Goal: Transaction & Acquisition: Purchase product/service

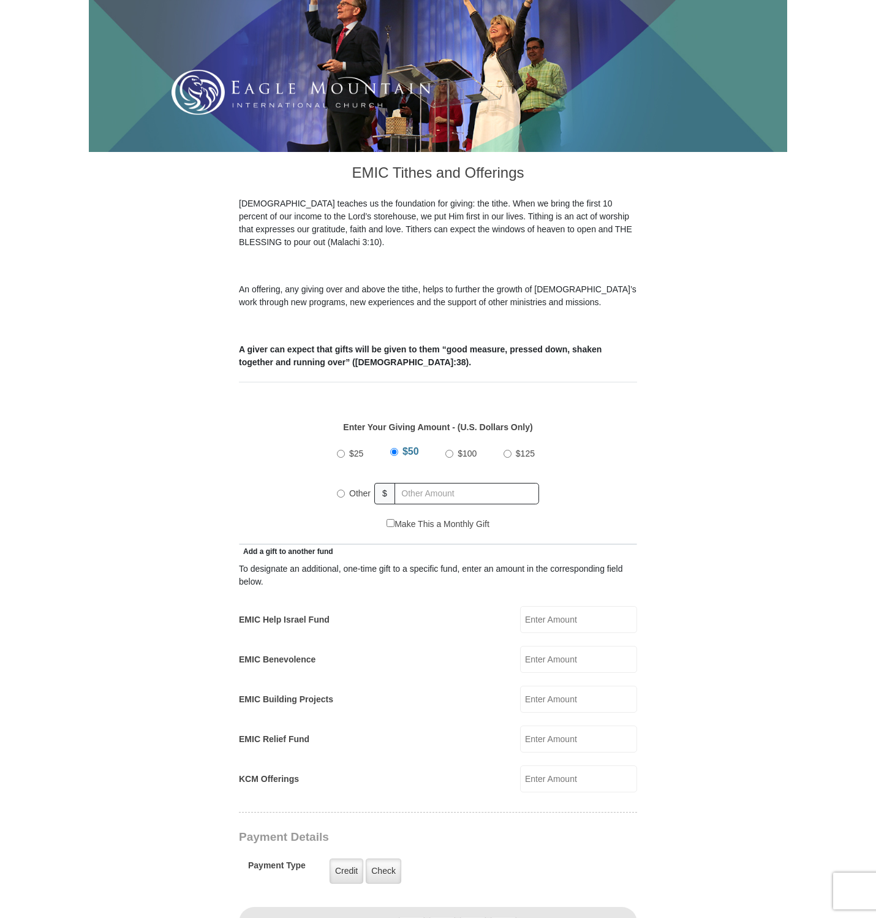
scroll to position [192, 0]
click at [344, 489] on input "Other" at bounding box center [341, 493] width 8 height 8
radio input "true"
click at [428, 483] on input "text" at bounding box center [469, 493] width 140 height 21
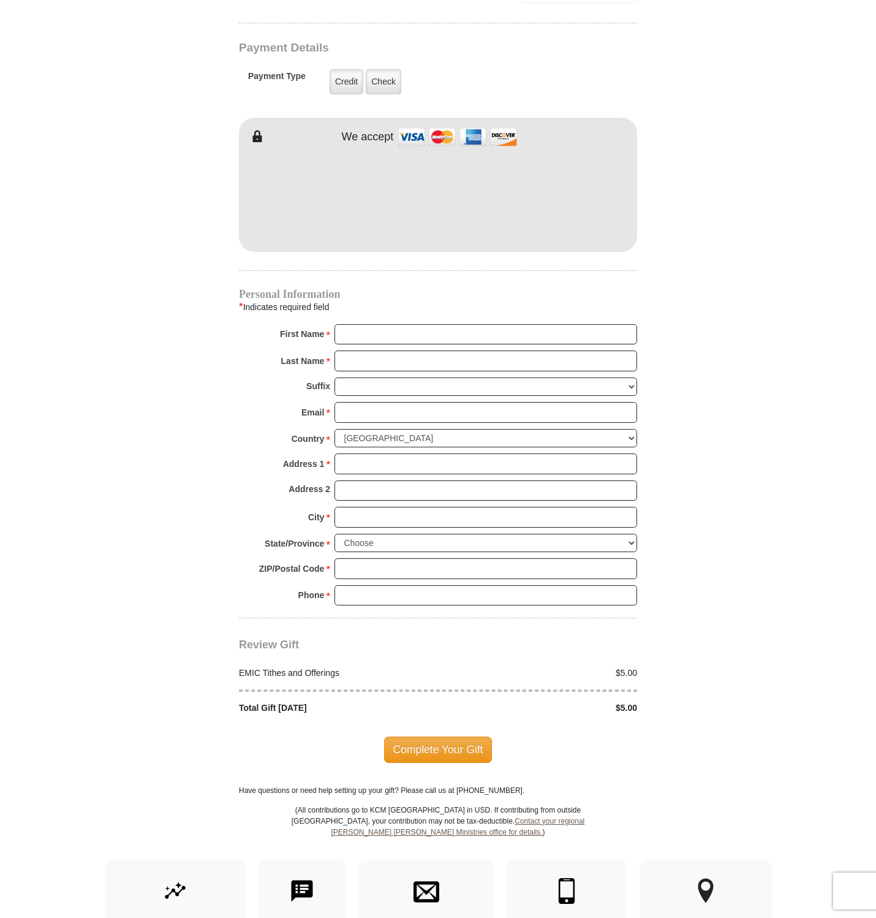
scroll to position [982, 0]
type input "5.00"
click at [465, 323] on input "First Name *" at bounding box center [485, 333] width 303 height 21
type input "Caitlin"
type input "[PERSON_NAME]"
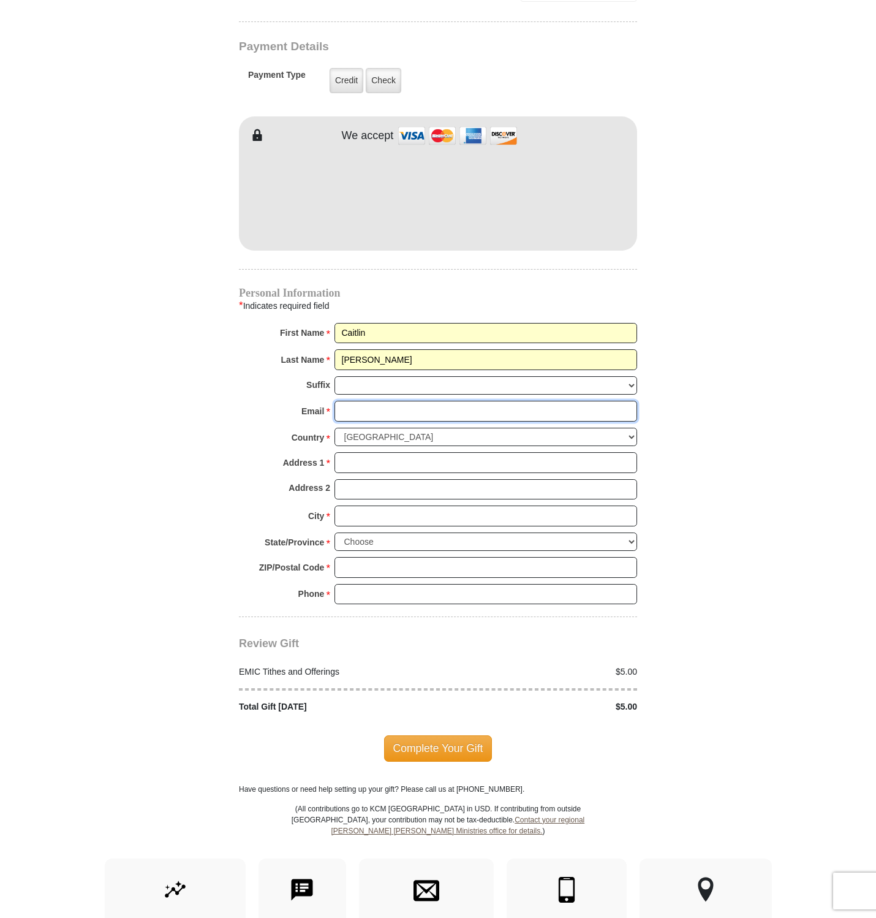
type input "[EMAIL_ADDRESS][DOMAIN_NAME]"
type input "[GEOGRAPHIC_DATA]"
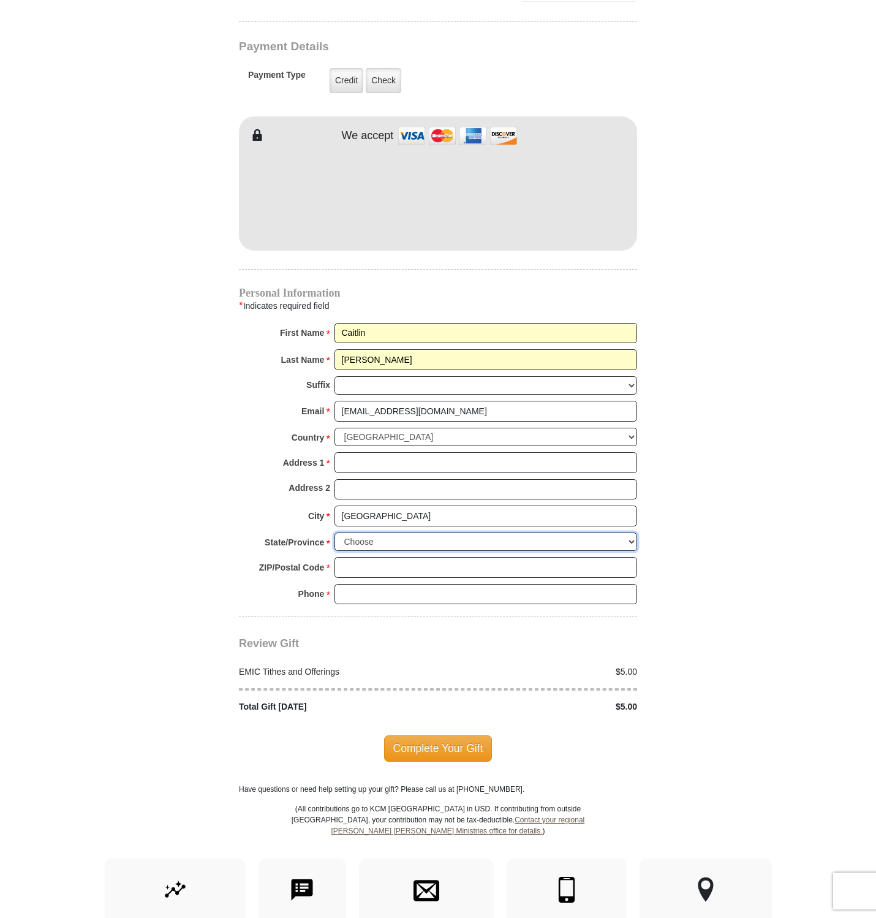
select select "OH"
type input "43623"
type input "4193777268"
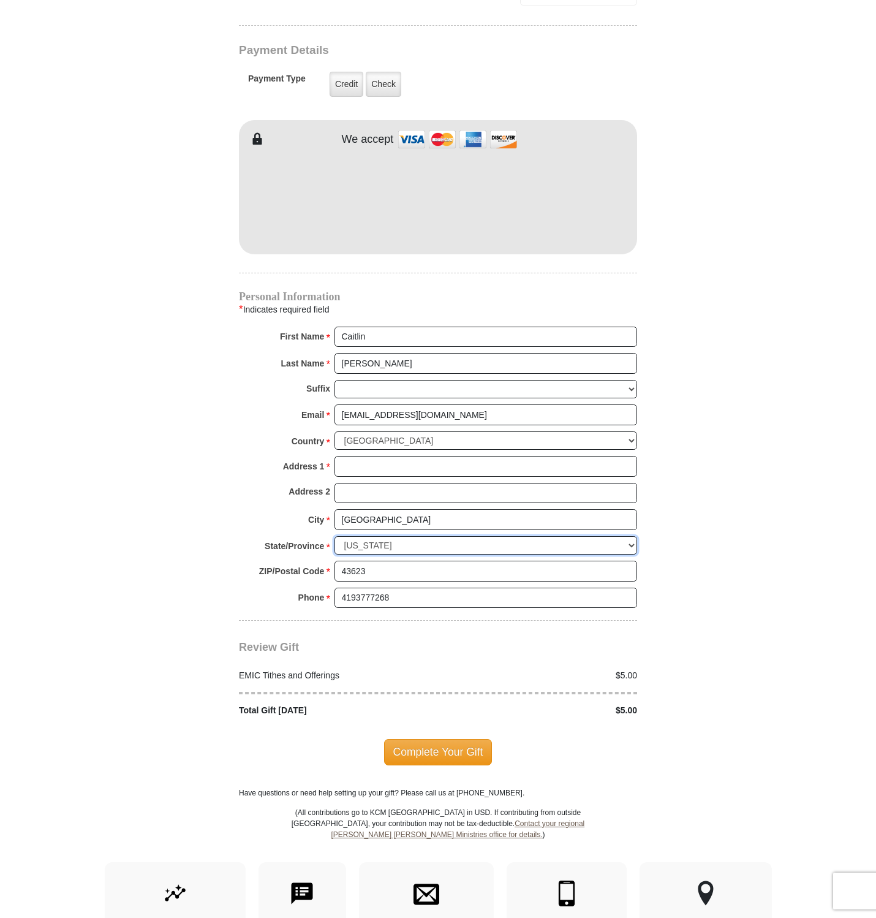
scroll to position [981, 0]
click at [417, 456] on input "Address 1 *" at bounding box center [485, 466] width 303 height 21
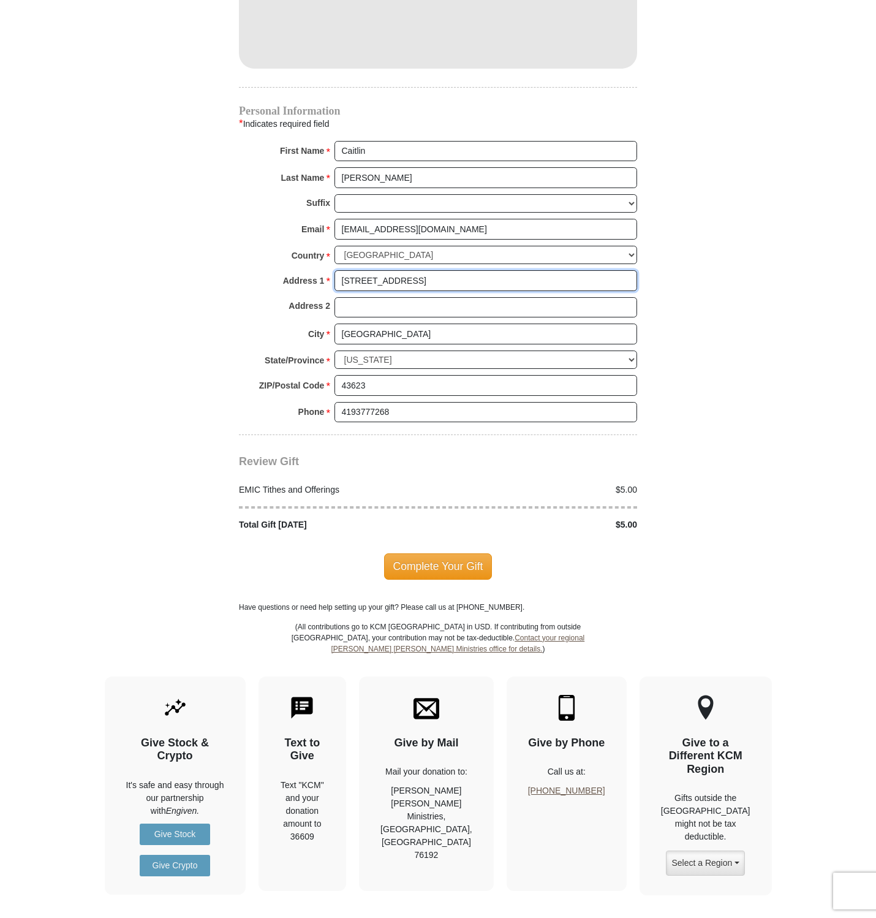
scroll to position [1174, 0]
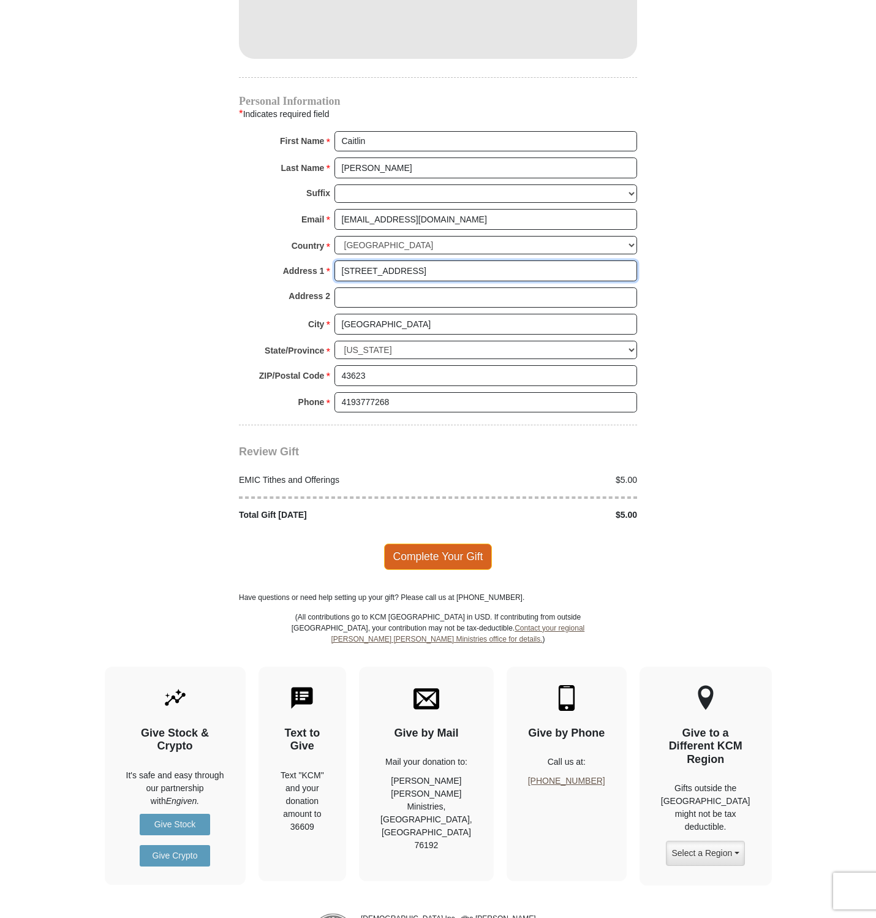
type input "[STREET_ADDRESS]"
click at [462, 545] on span "Complete Your Gift" at bounding box center [438, 556] width 108 height 26
